Goal: Transaction & Acquisition: Purchase product/service

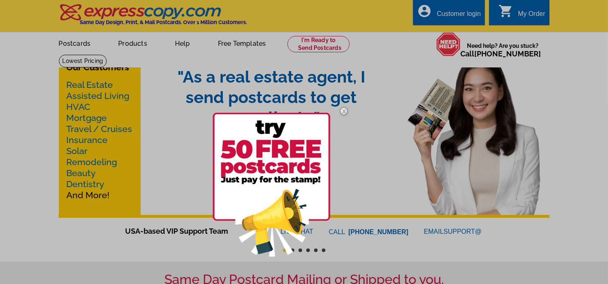
click at [313, 46] on div at bounding box center [304, 142] width 608 height 284
click at [345, 109] on img at bounding box center [344, 111] width 24 height 24
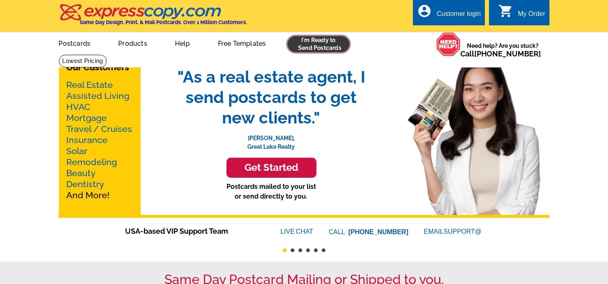
click at [320, 45] on link at bounding box center [318, 44] width 63 height 16
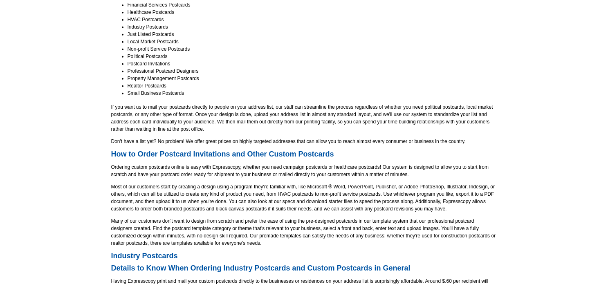
scroll to position [204, 0]
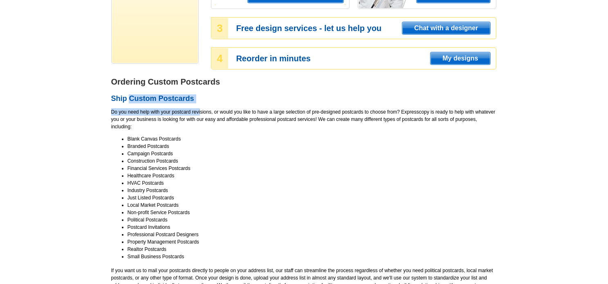
drag, startPoint x: 131, startPoint y: 98, endPoint x: 201, endPoint y: 115, distance: 71.9
click at [201, 115] on div "Ordering Custom Postcards Ship Custom Postcards Do you need help with your post…" at bounding box center [303, 201] width 385 height 676
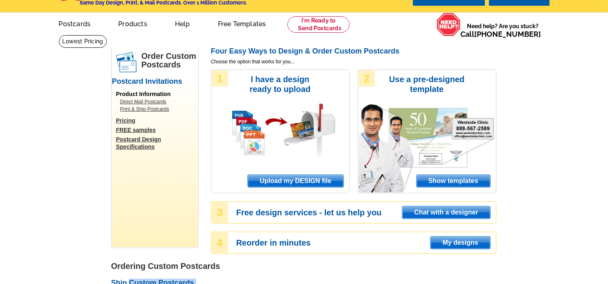
scroll to position [0, 0]
